Goal: Communication & Community: Share content

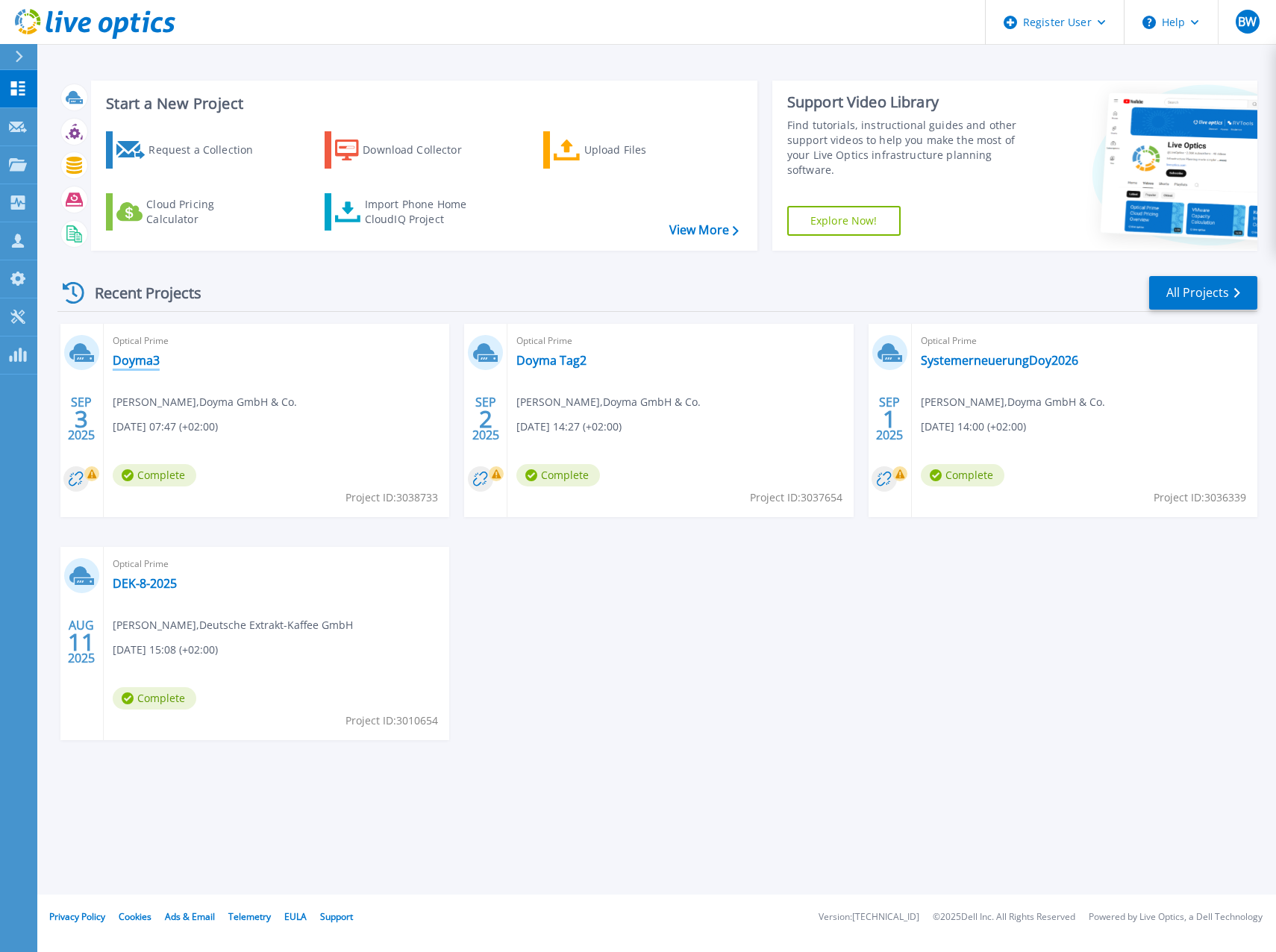
click at [148, 365] on link "Doyma3" at bounding box center [136, 360] width 47 height 15
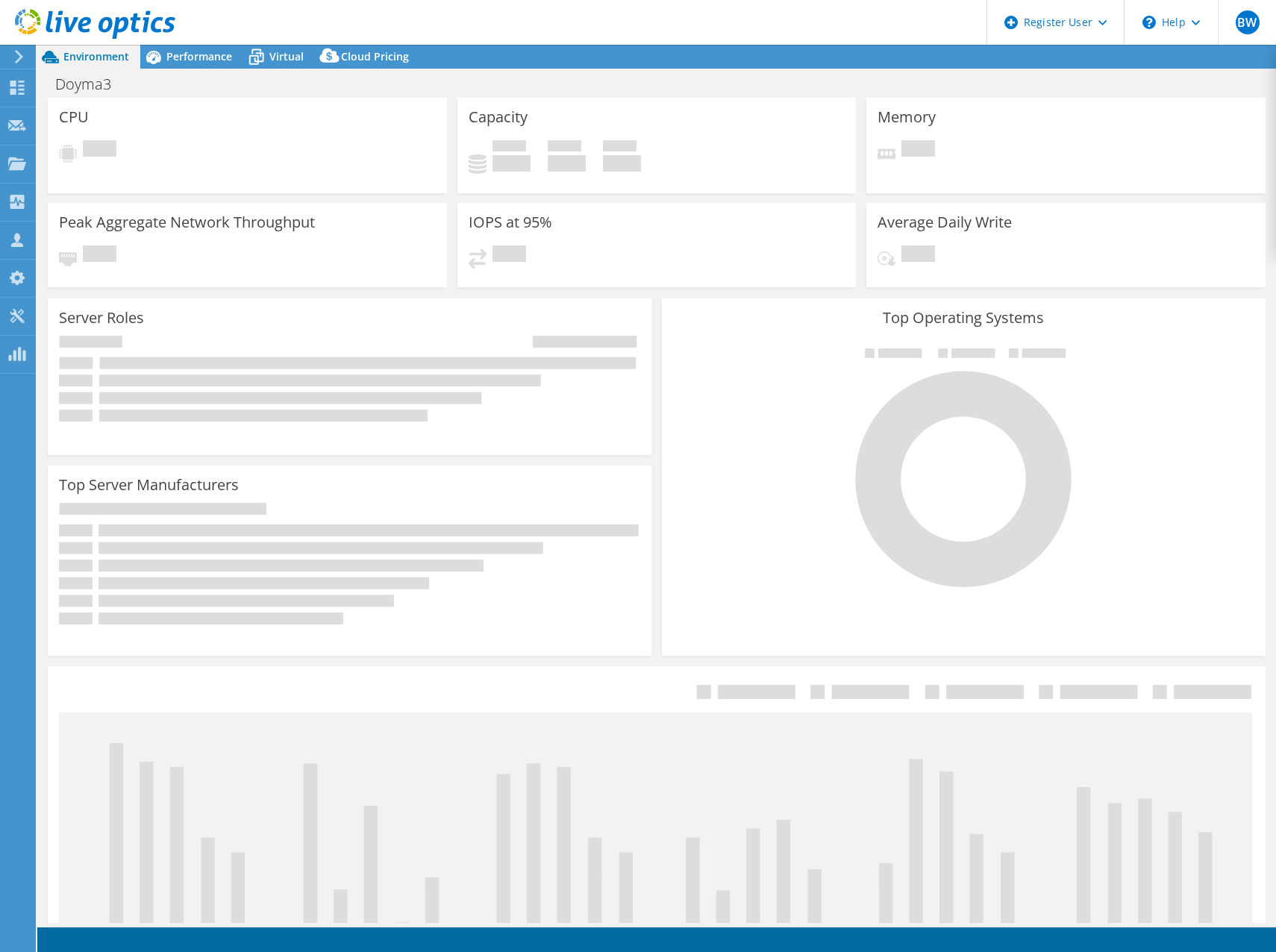
select select "USD"
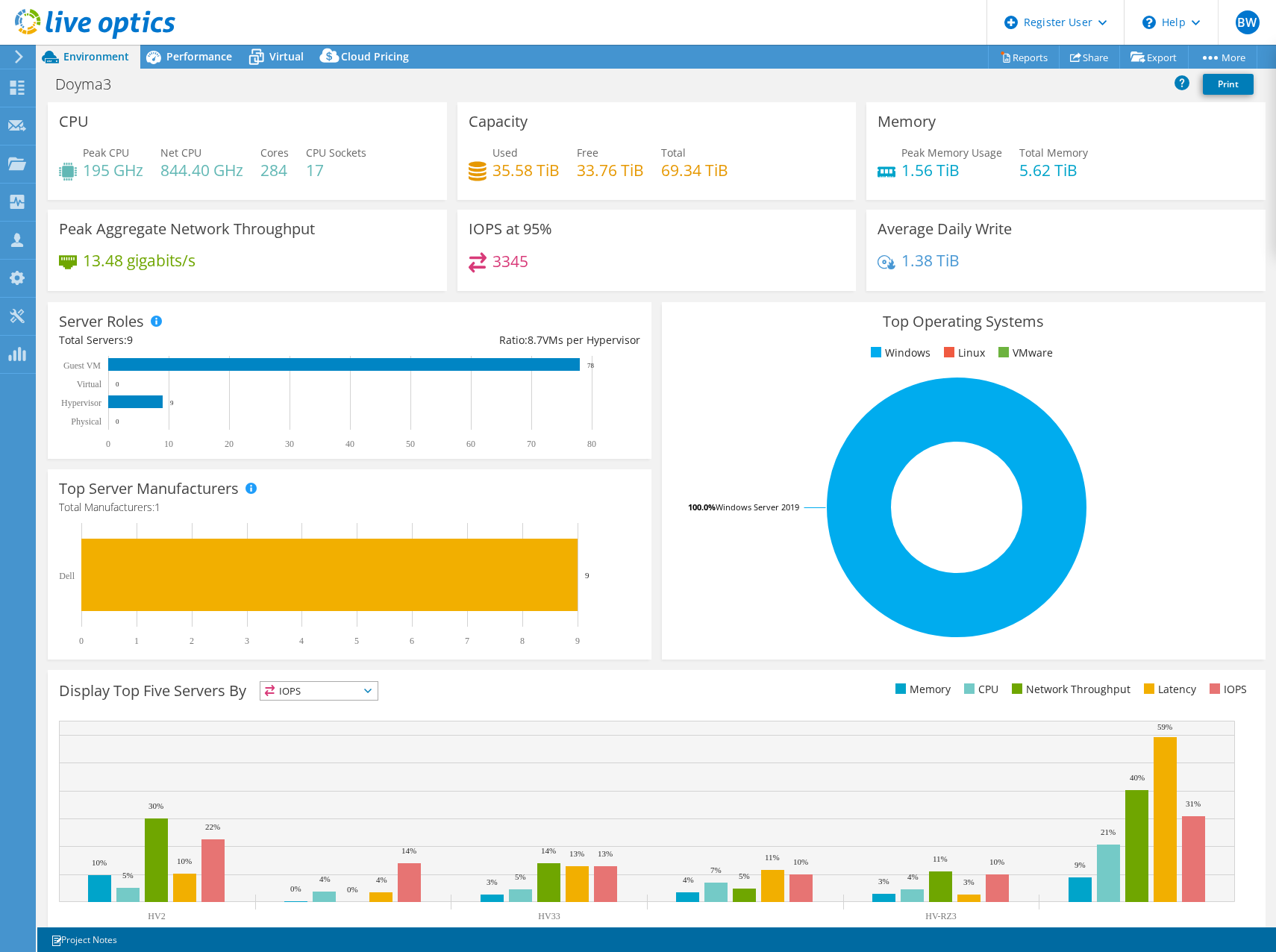
click at [107, 57] on span "Environment" at bounding box center [96, 56] width 66 height 14
click at [213, 55] on span "Performance" at bounding box center [199, 56] width 66 height 14
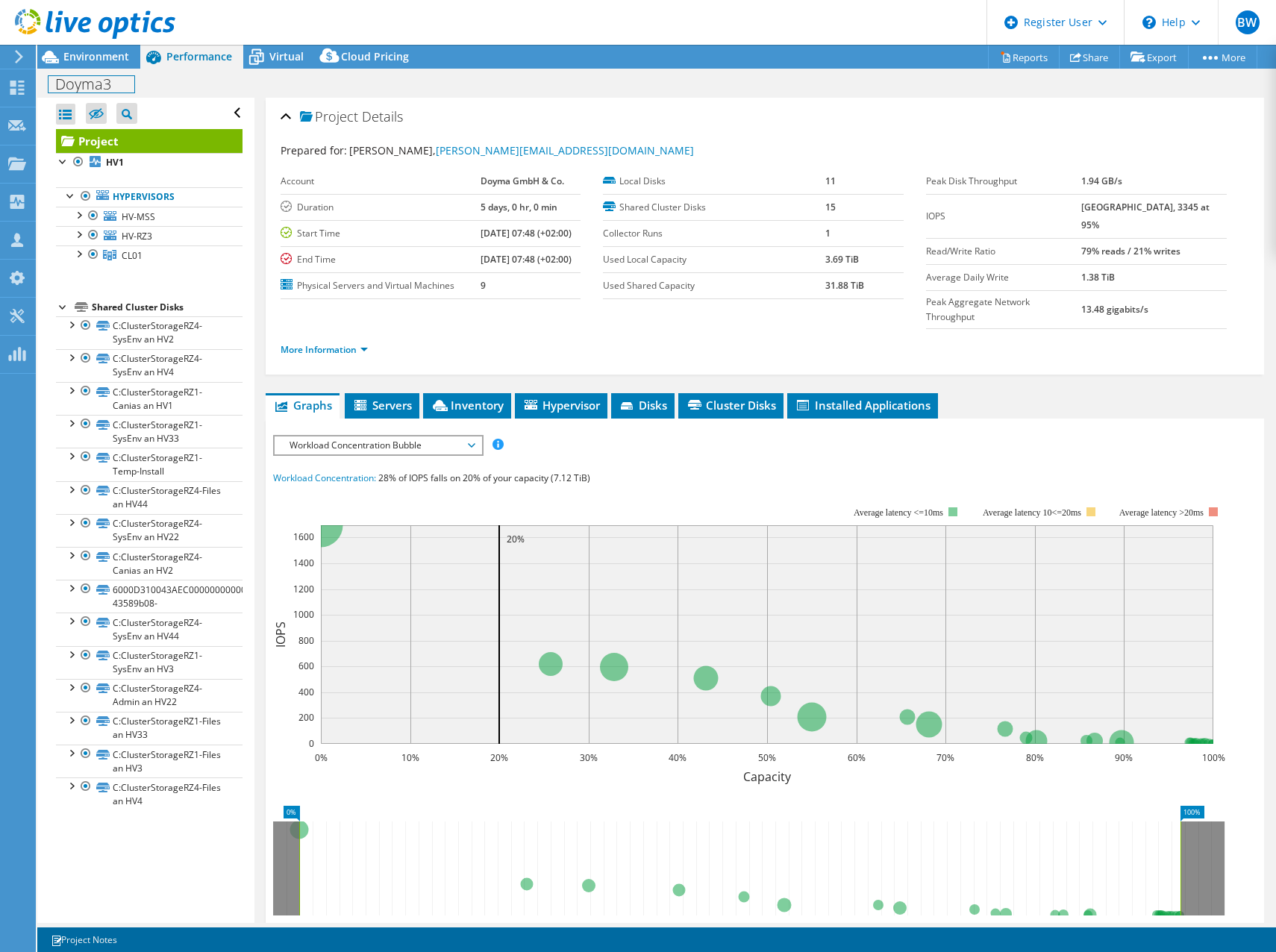
click at [92, 73] on div "Doyma3 Print" at bounding box center [656, 83] width 1239 height 28
click at [93, 55] on span "Environment" at bounding box center [96, 56] width 66 height 14
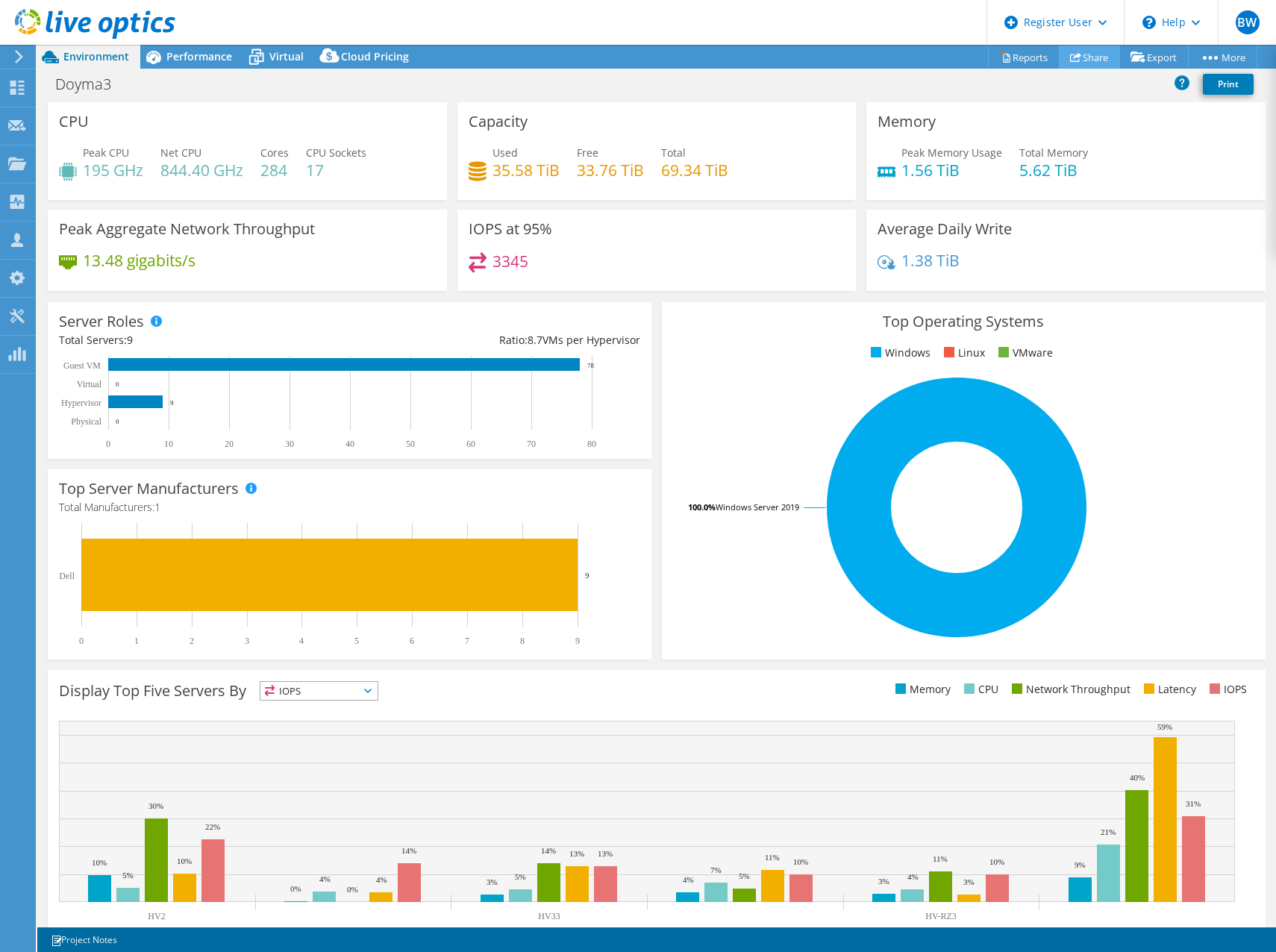
click at [1089, 56] on link "Share" at bounding box center [1089, 57] width 61 height 23
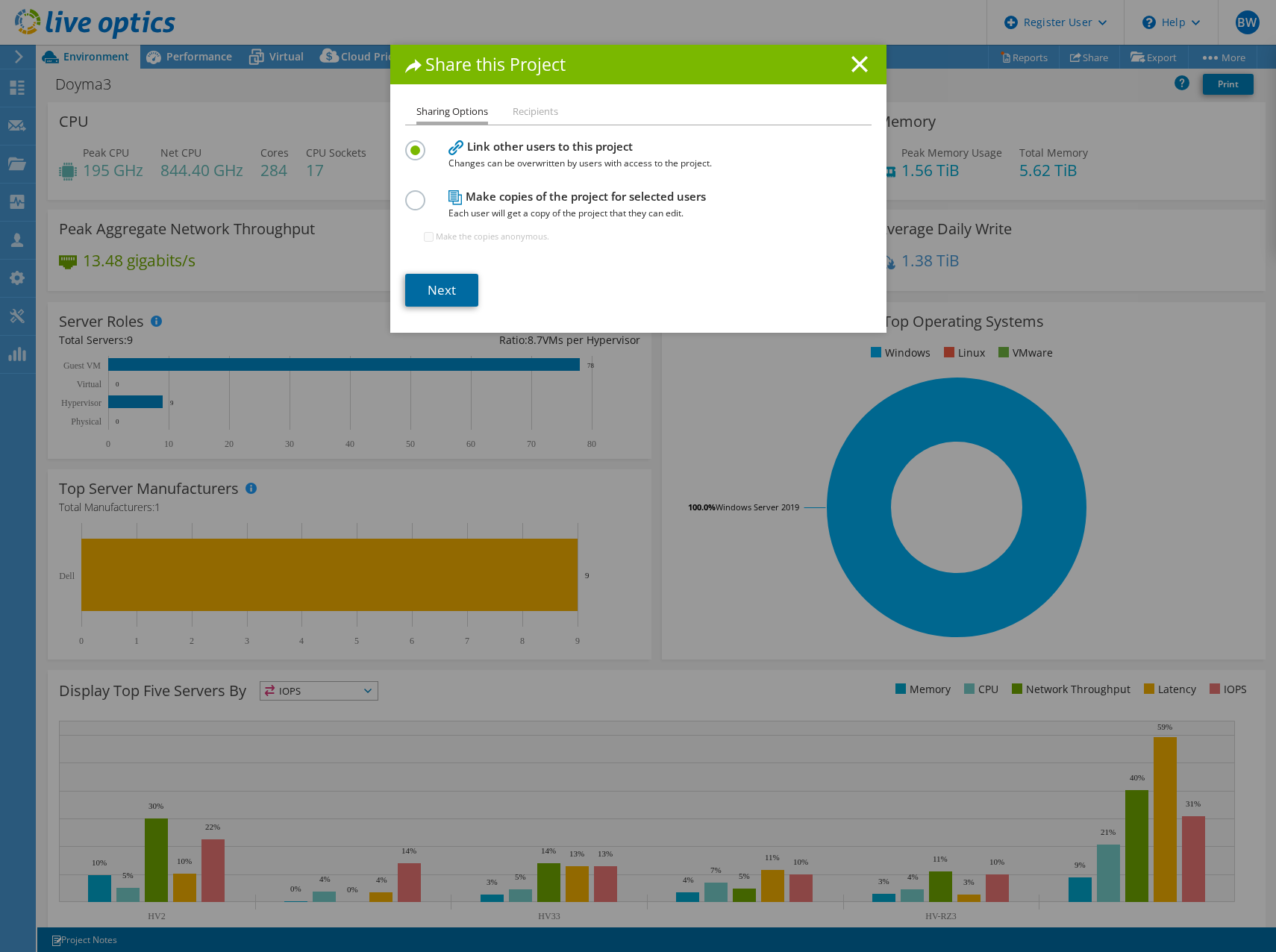
click at [455, 279] on link "Next" at bounding box center [442, 290] width 73 height 33
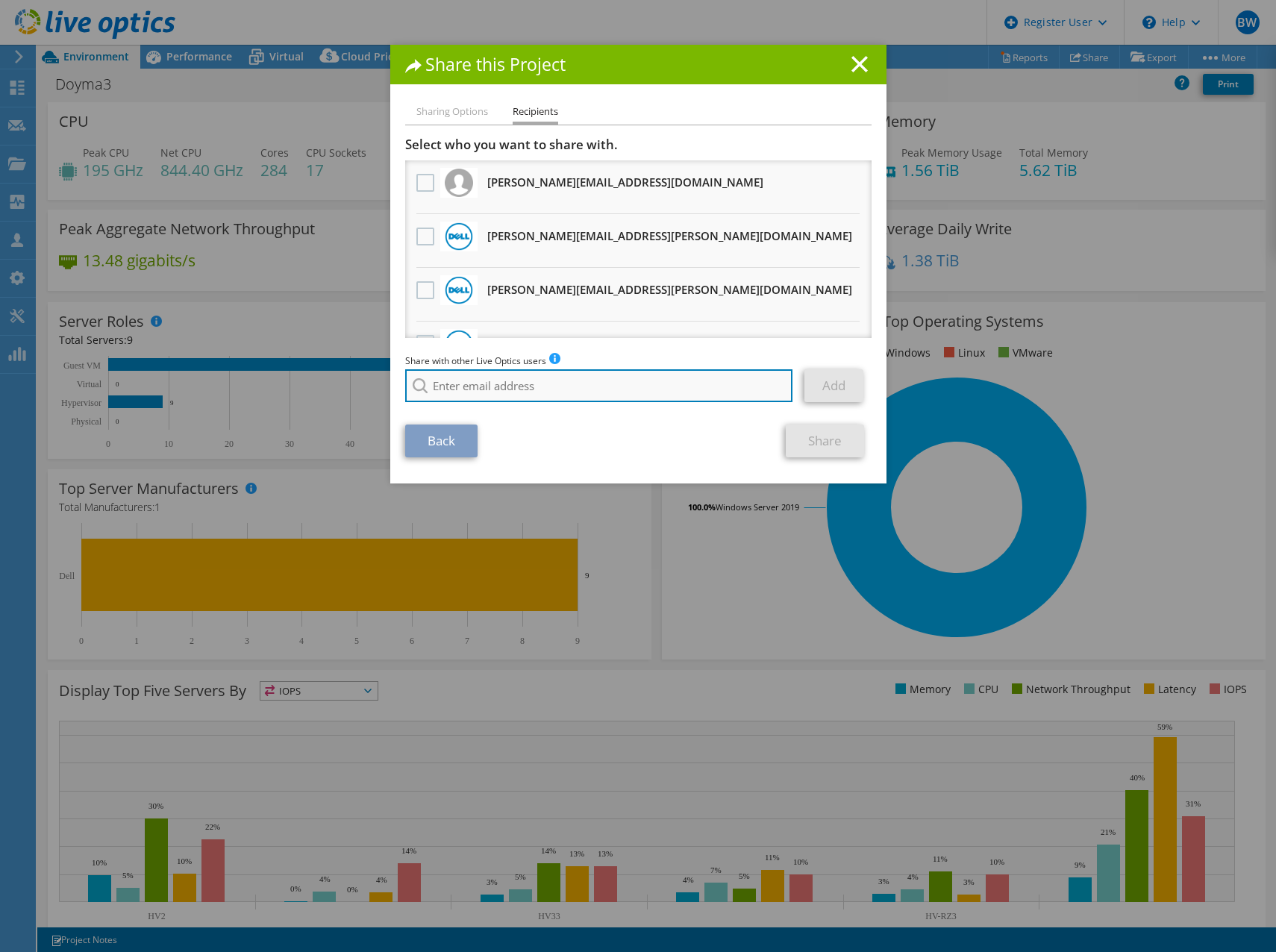
click at [513, 371] on input "search" at bounding box center [599, 385] width 388 height 33
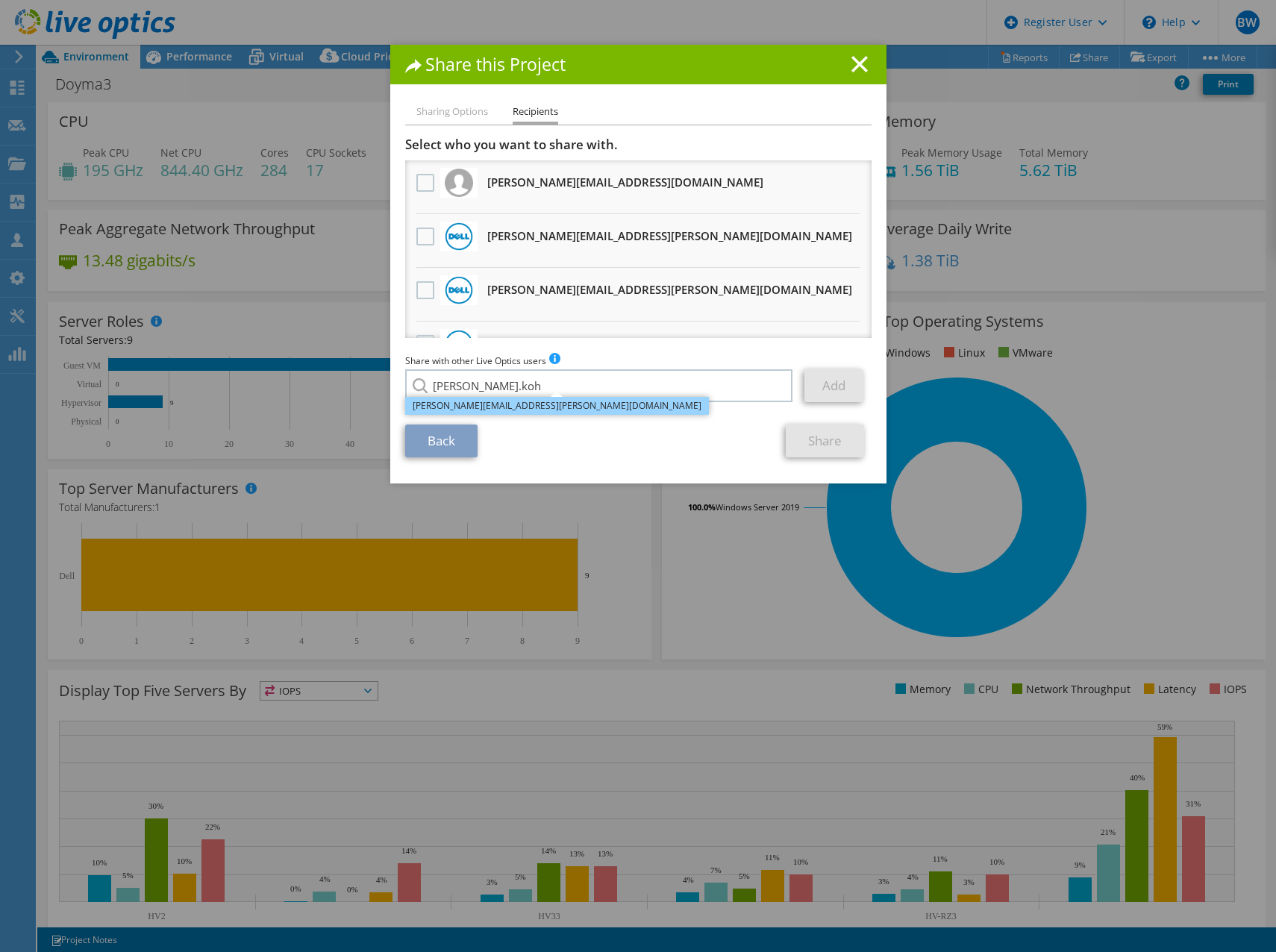
click at [501, 409] on li "[PERSON_NAME][EMAIL_ADDRESS][PERSON_NAME][DOMAIN_NAME]" at bounding box center [557, 405] width 304 height 18
type input "[PERSON_NAME][EMAIL_ADDRESS][PERSON_NAME][DOMAIN_NAME]"
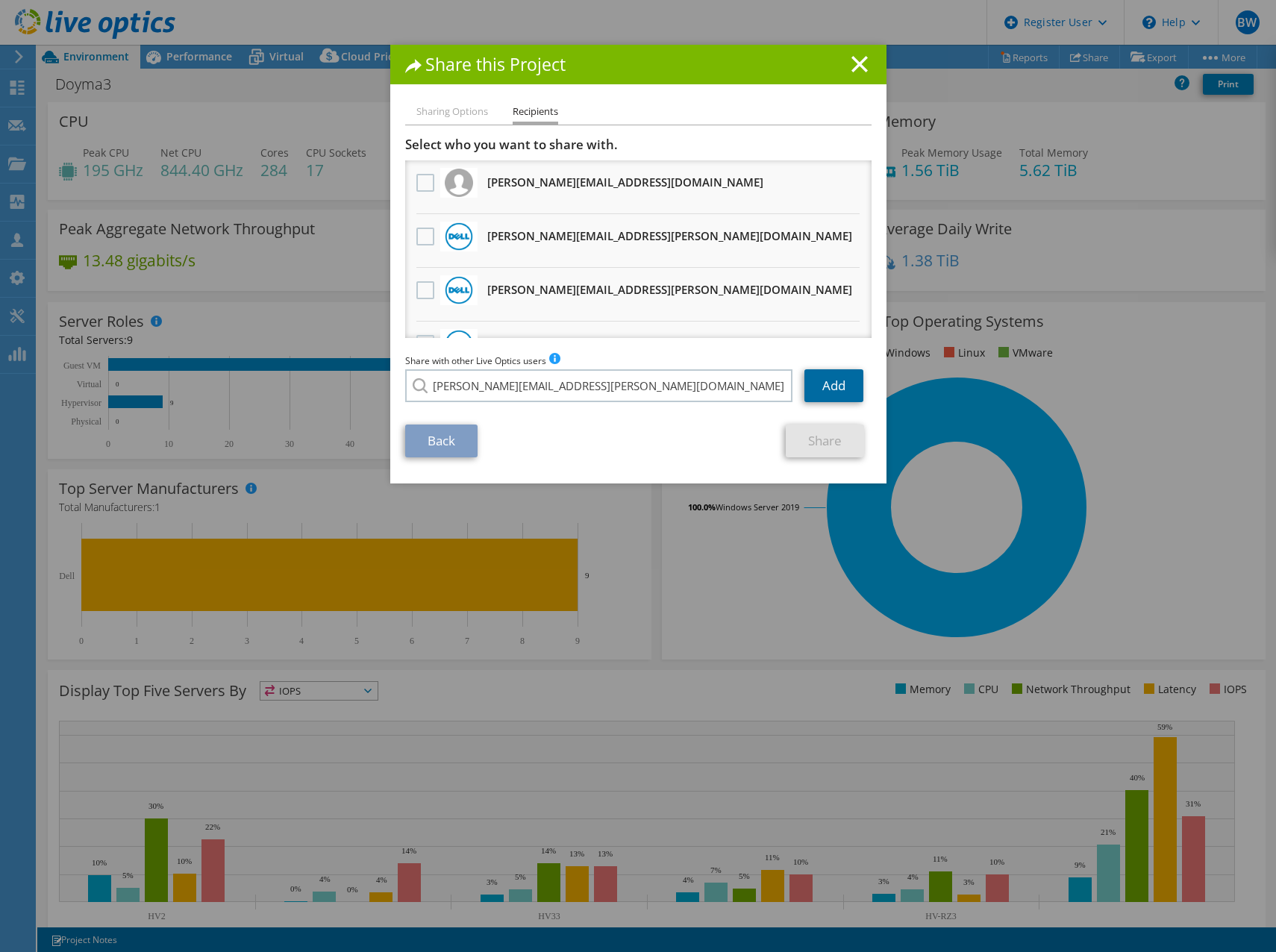
click at [831, 381] on link "Add" at bounding box center [833, 385] width 59 height 33
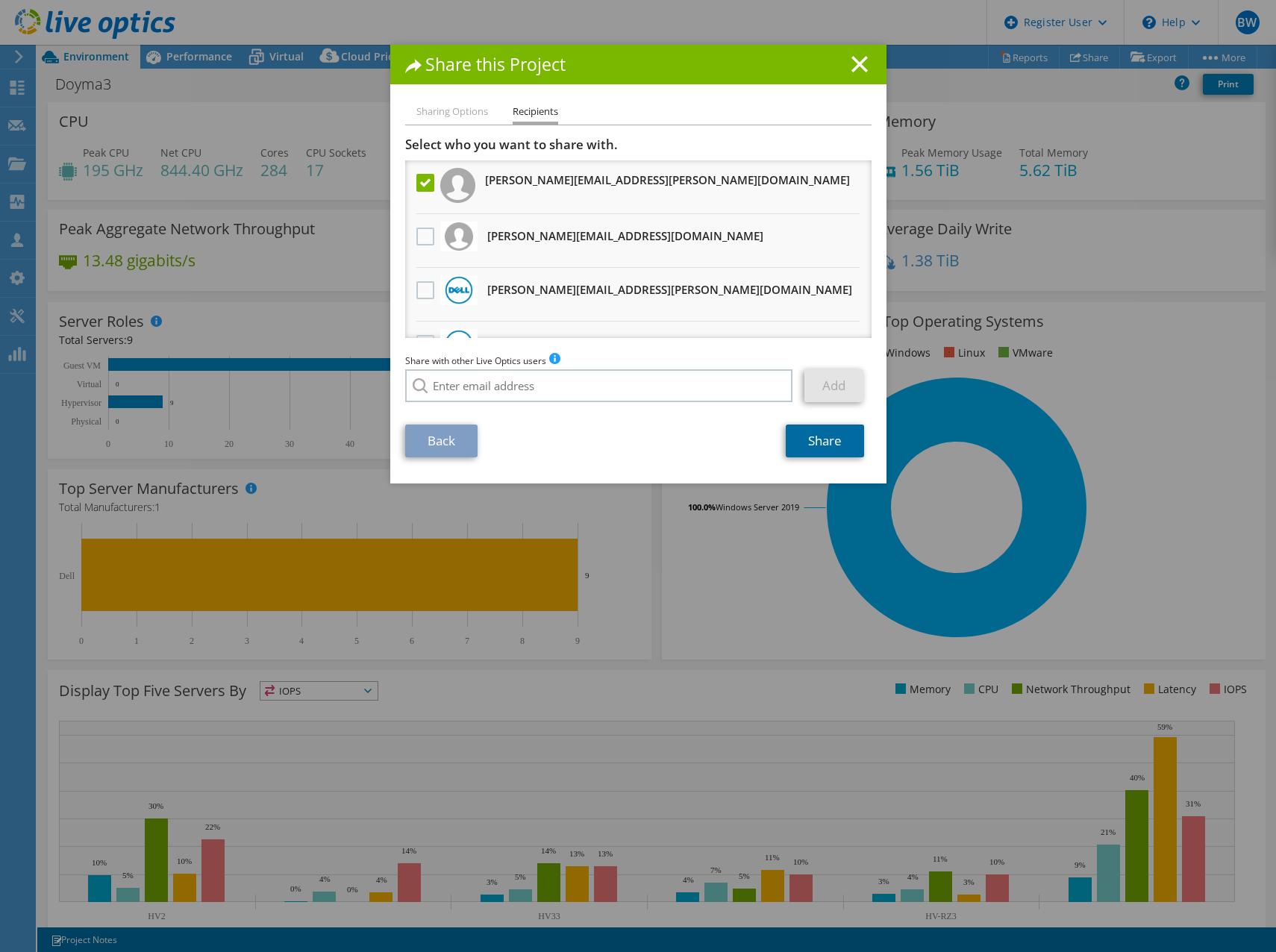
click at [829, 445] on link "Share" at bounding box center [825, 441] width 79 height 33
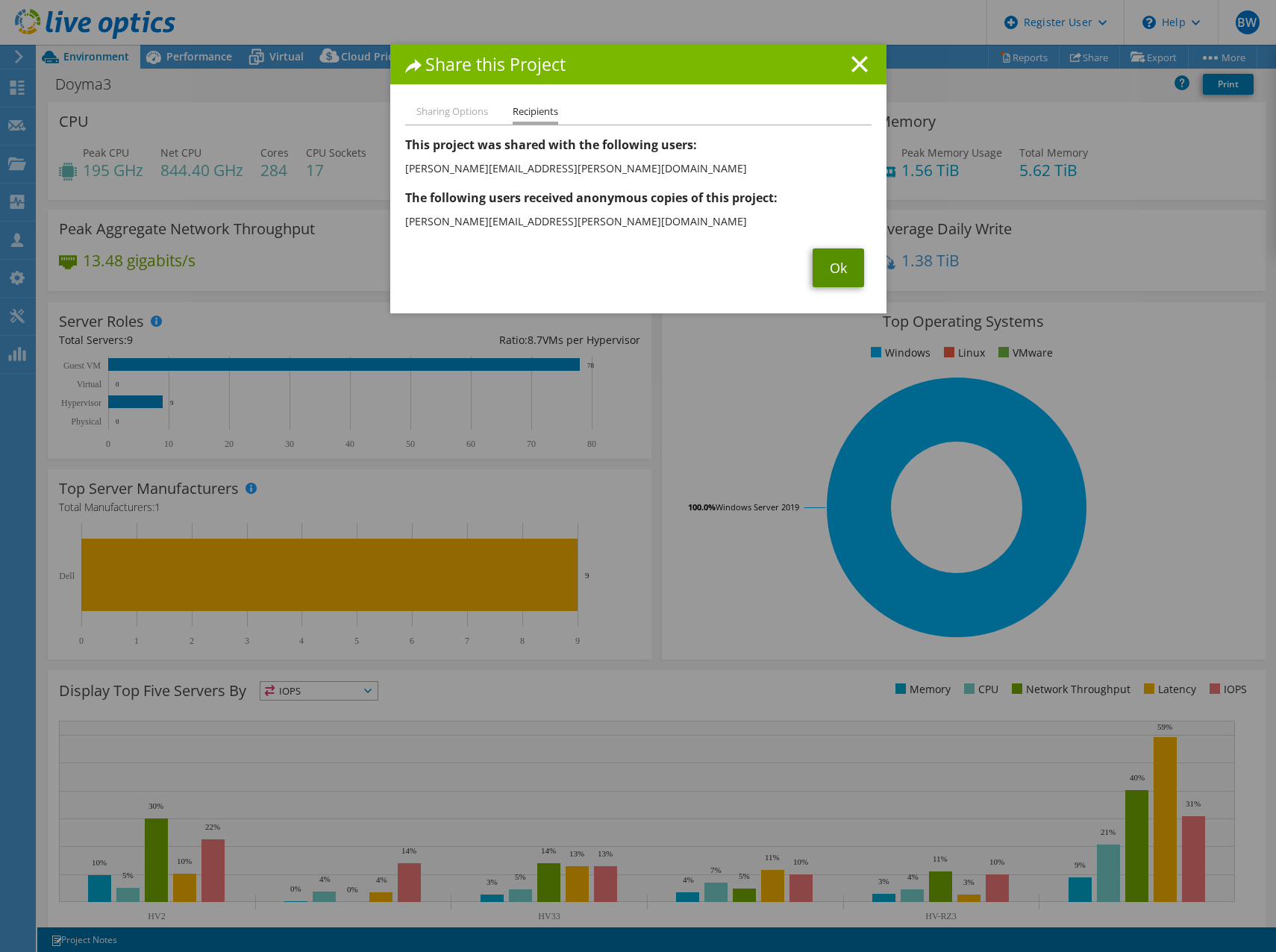
click at [826, 274] on link "Ok" at bounding box center [838, 267] width 52 height 38
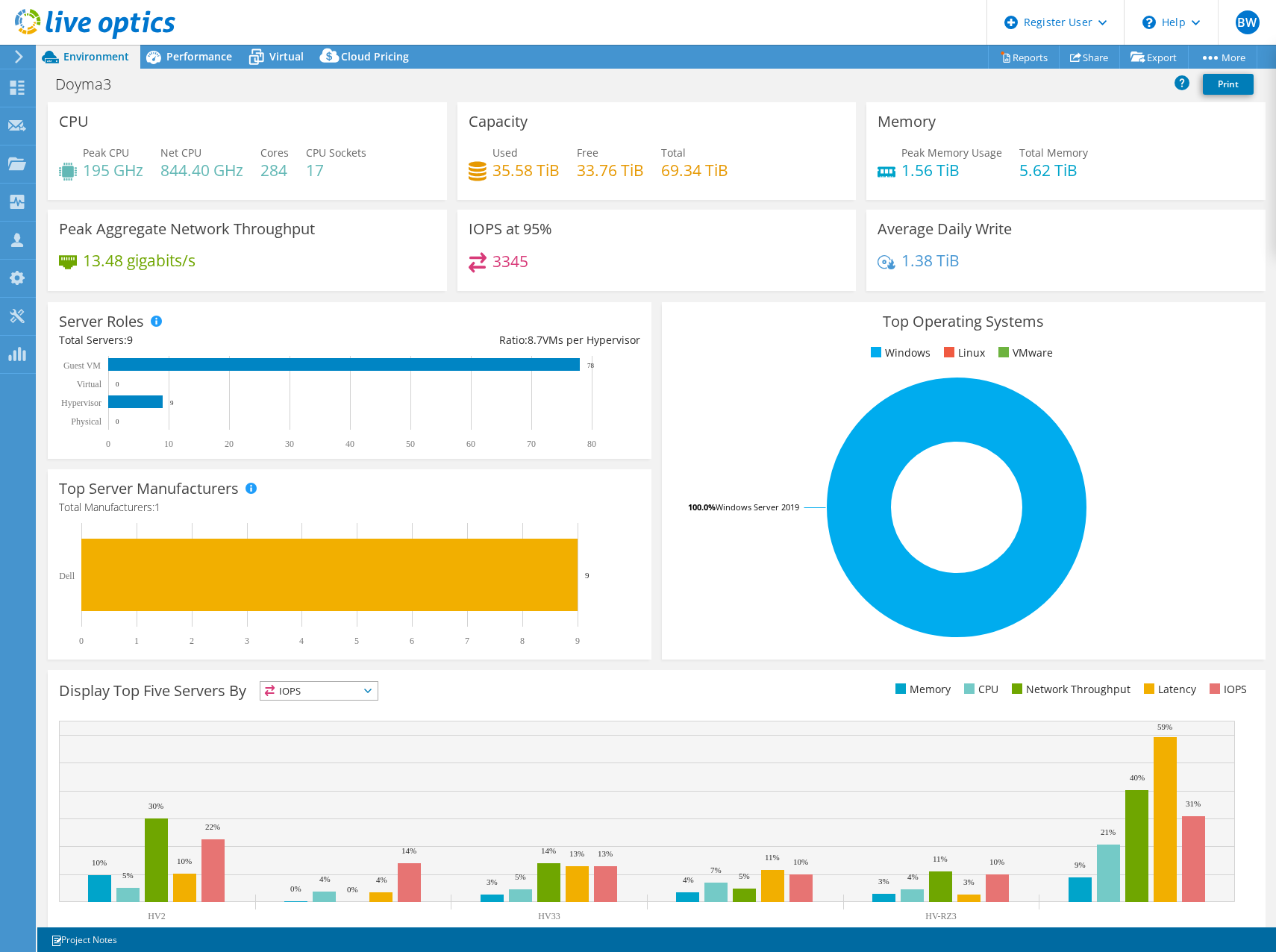
click at [360, 135] on div "CPU Peak CPU 195 GHz Net CPU 844.40 GHz Cores 284 CPU Sockets 17" at bounding box center [247, 151] width 399 height 98
